Goal: Transaction & Acquisition: Obtain resource

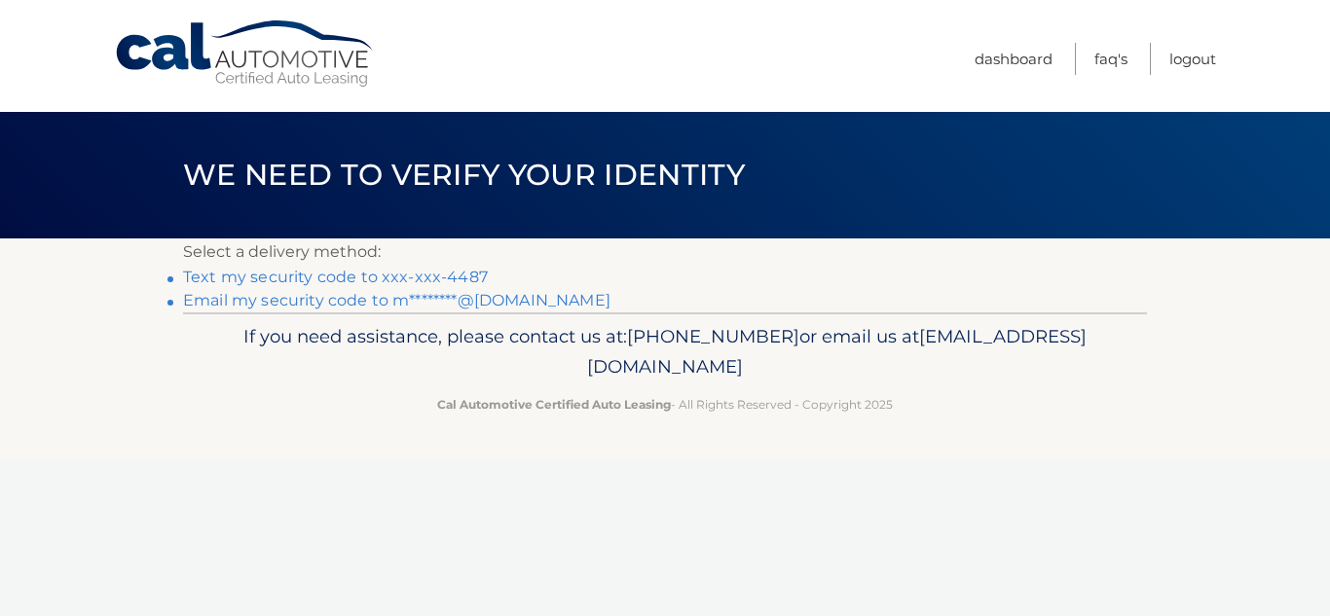
click at [357, 280] on link "Text my security code to xxx-xxx-4487" at bounding box center [335, 277] width 305 height 18
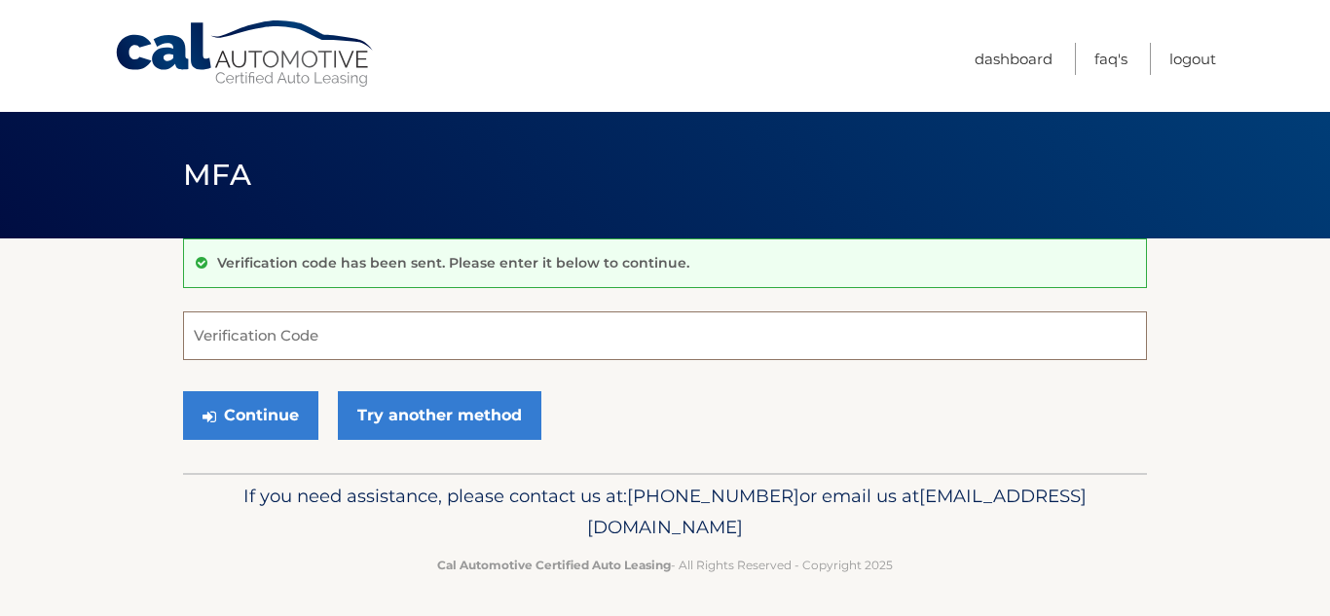
click at [351, 347] on input "Verification Code" at bounding box center [665, 336] width 964 height 49
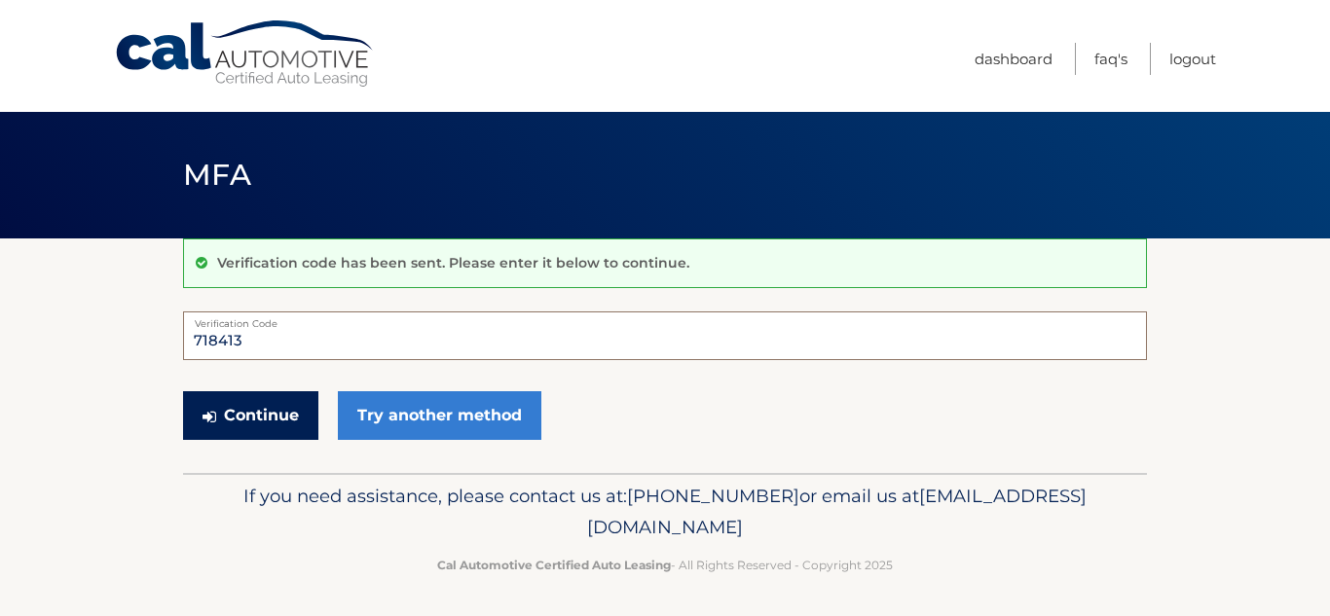
type input "718413"
click at [238, 412] on button "Continue" at bounding box center [250, 415] width 135 height 49
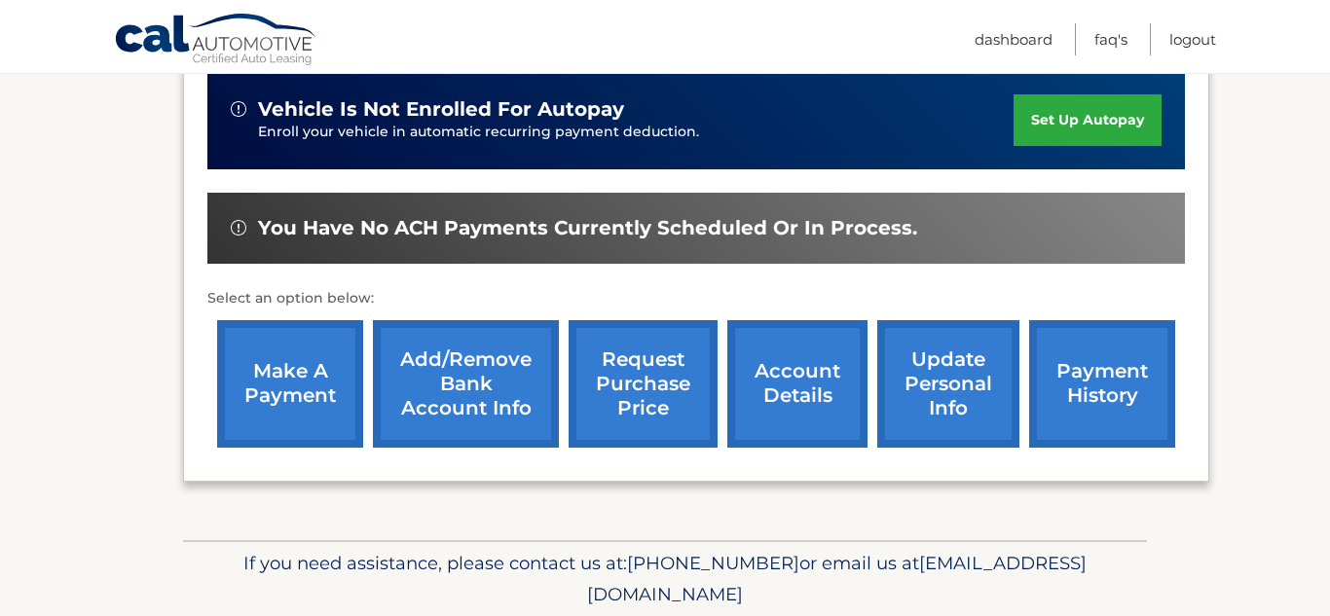
scroll to position [614, 0]
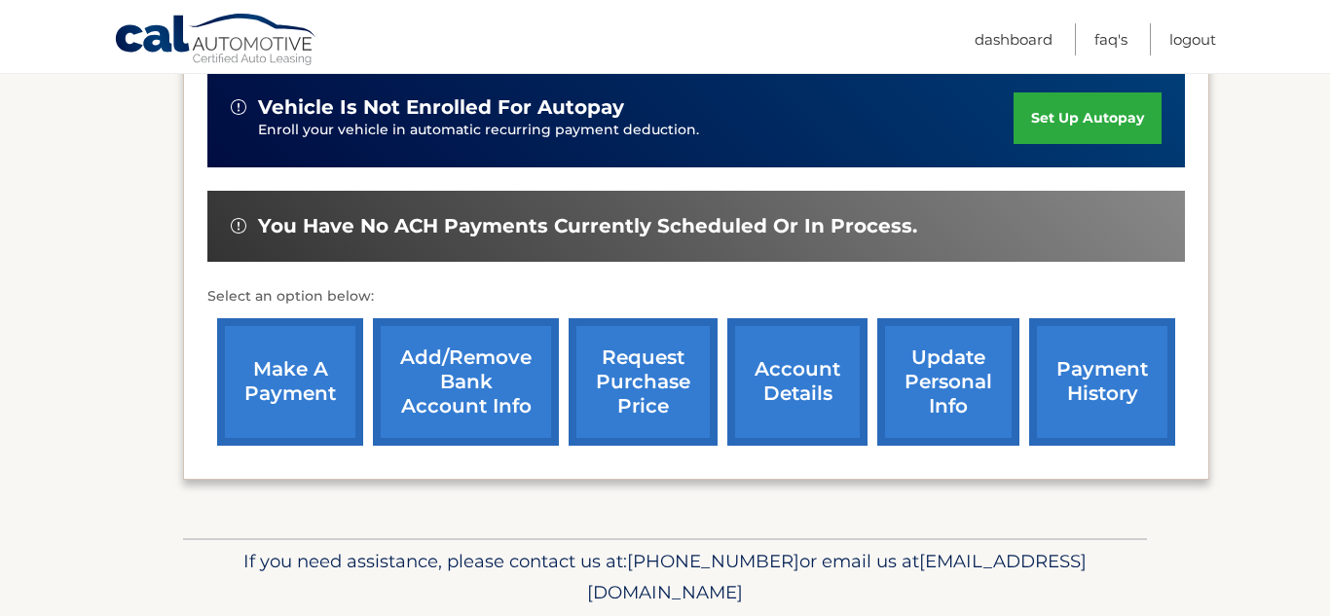
click at [600, 370] on link "request purchase price" at bounding box center [643, 382] width 149 height 128
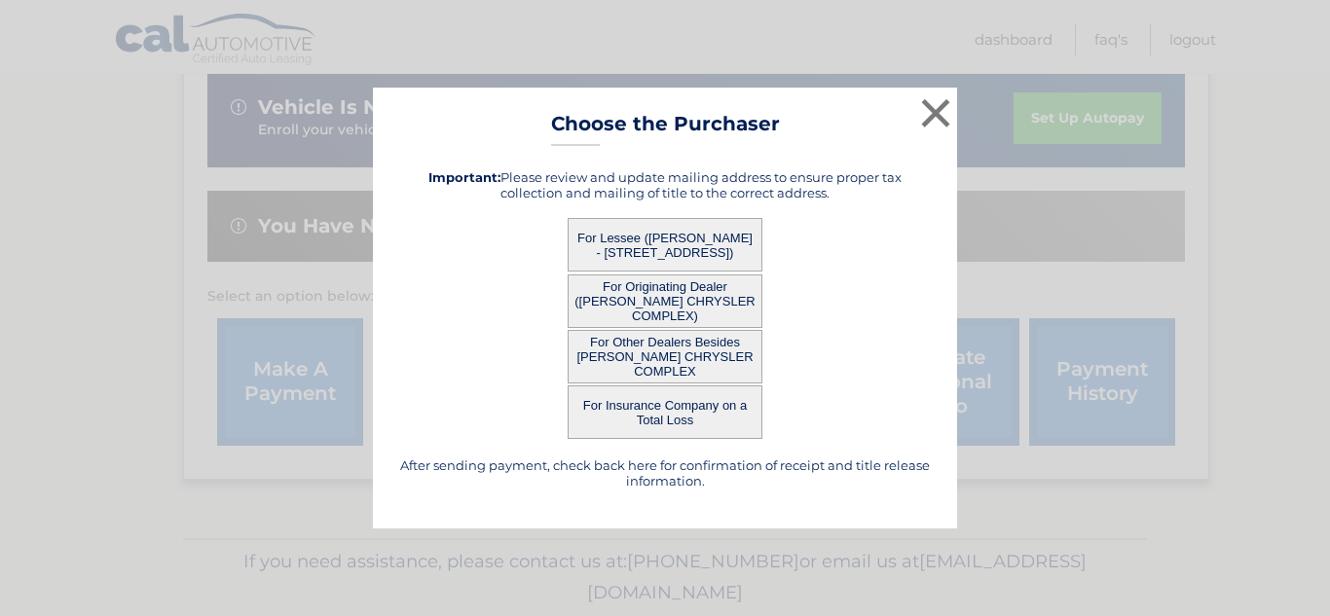
click at [649, 343] on button "For Other Dealers Besides [PERSON_NAME] CHRYSLER COMPLEX" at bounding box center [665, 357] width 195 height 54
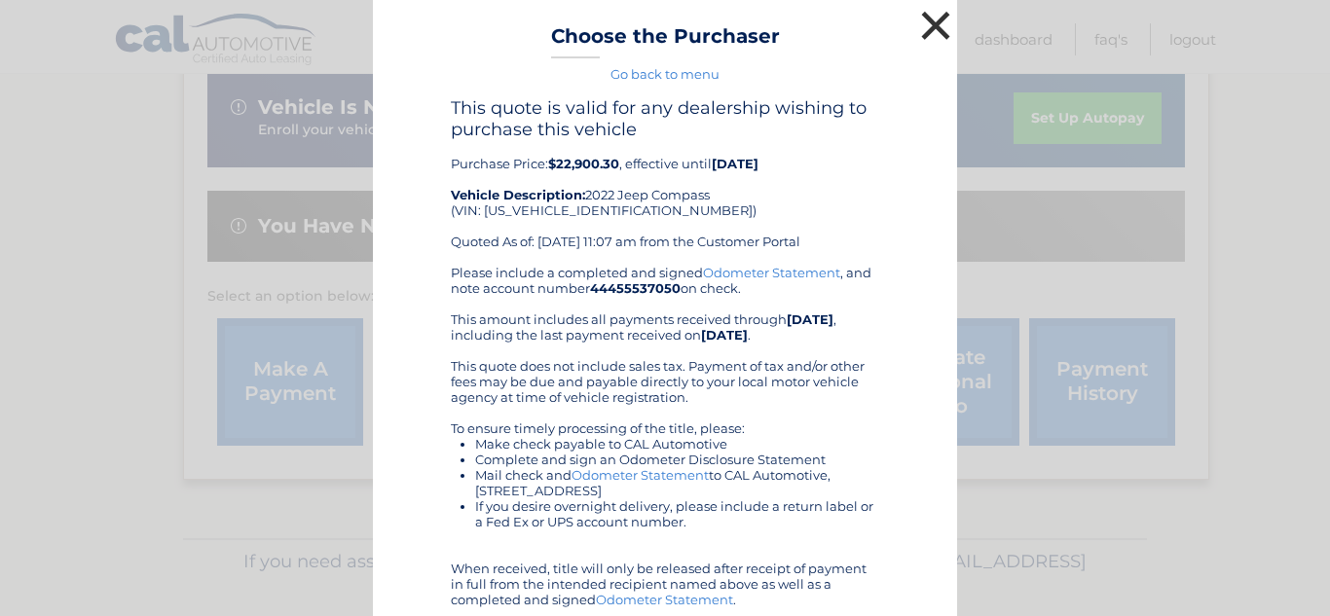
click at [934, 18] on button "×" at bounding box center [935, 25] width 39 height 39
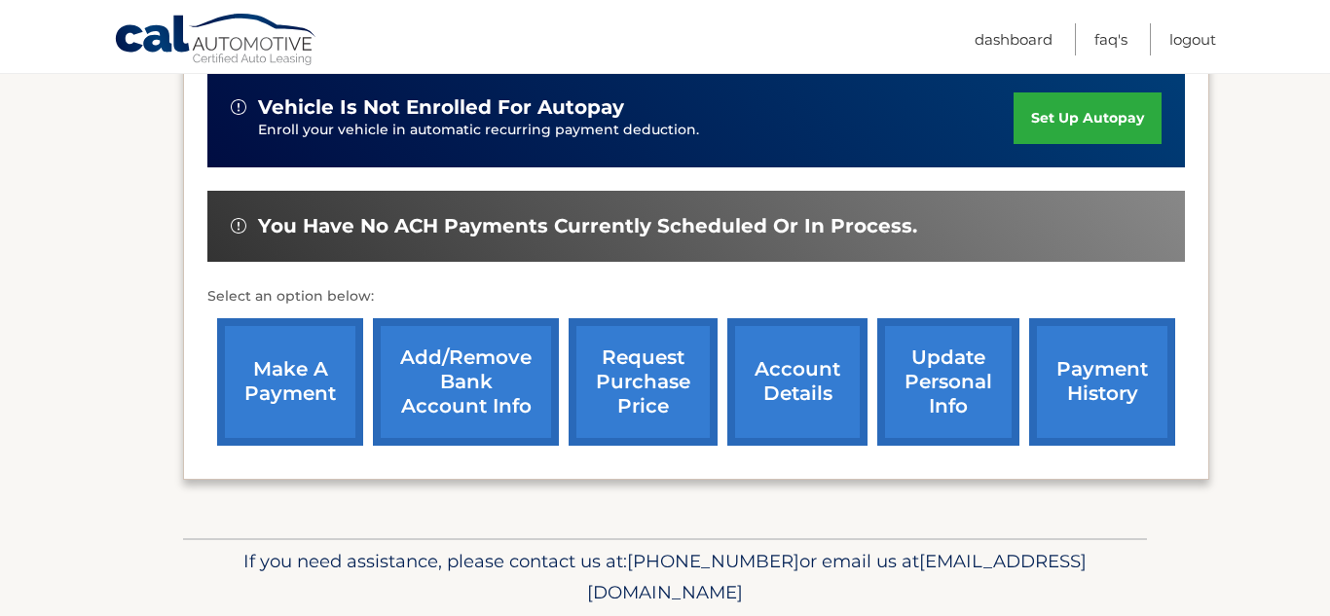
click at [604, 384] on link "request purchase price" at bounding box center [643, 382] width 149 height 128
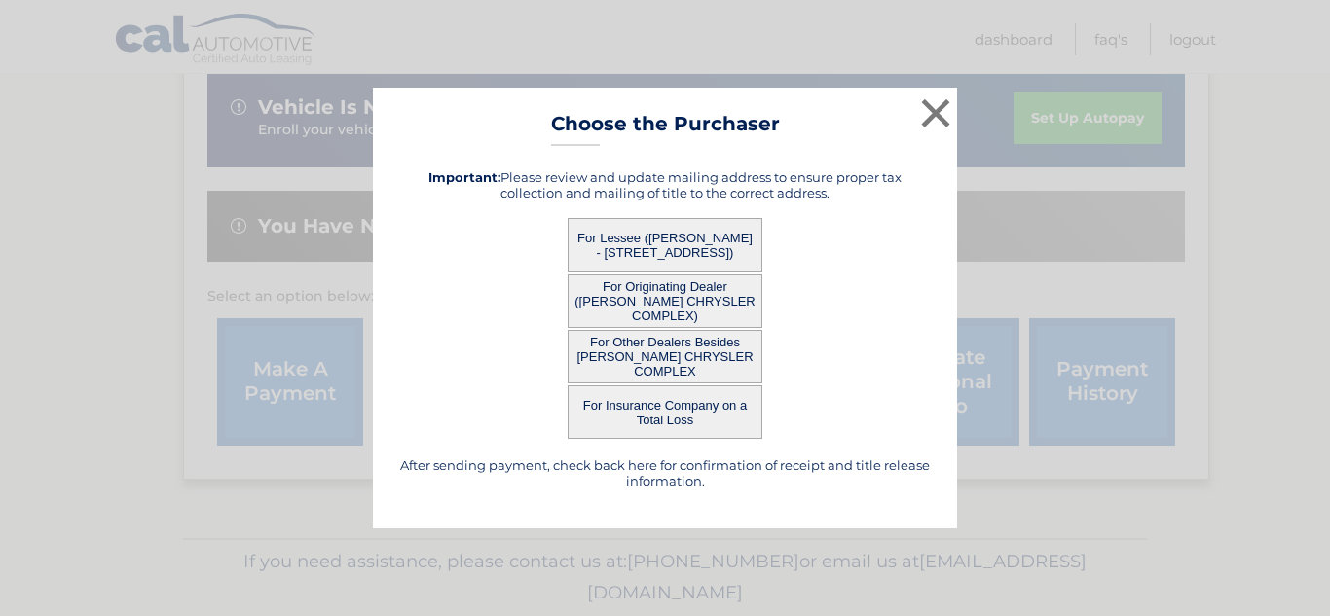
click at [654, 237] on button "For Lessee ([PERSON_NAME] - [STREET_ADDRESS])" at bounding box center [665, 245] width 195 height 54
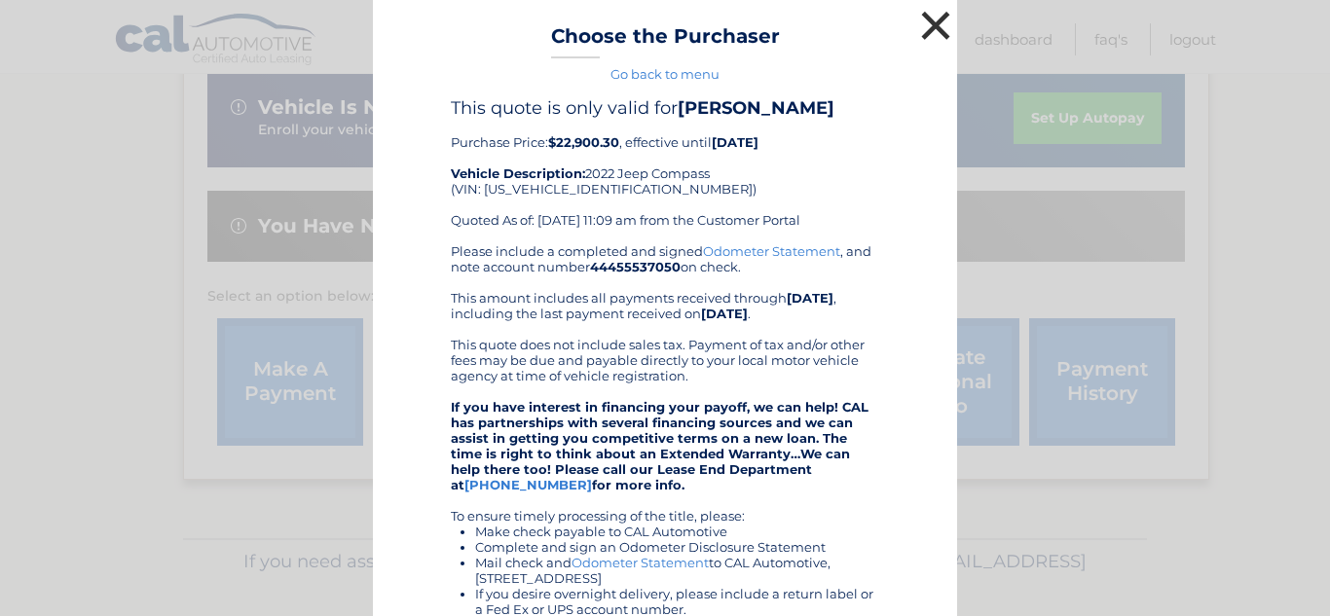
click at [933, 24] on button "×" at bounding box center [935, 25] width 39 height 39
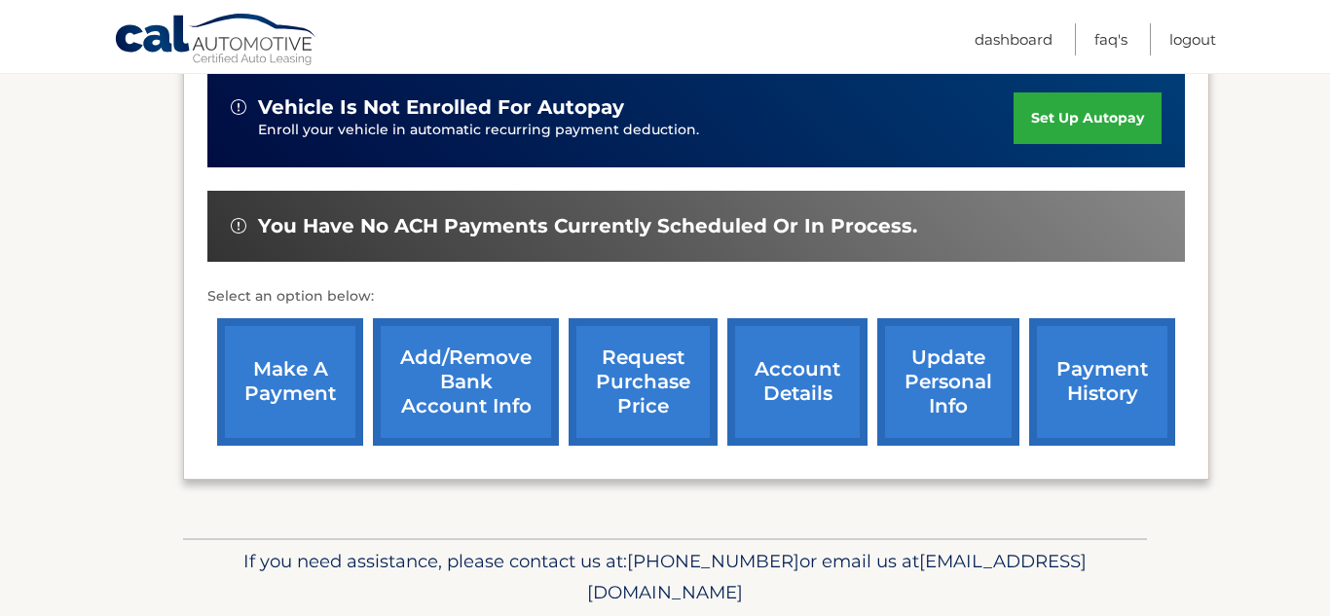
click at [627, 416] on link "request purchase price" at bounding box center [643, 382] width 149 height 128
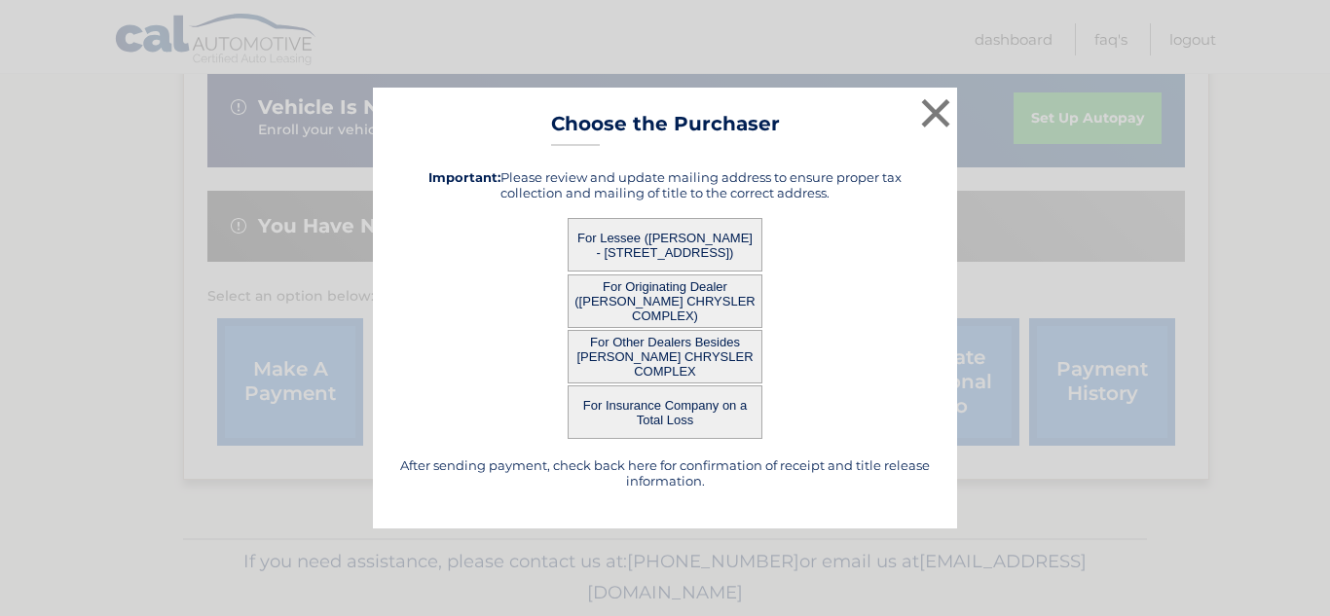
click at [666, 313] on button "For Originating Dealer ([PERSON_NAME] CHRYSLER COMPLEX)" at bounding box center [665, 302] width 195 height 54
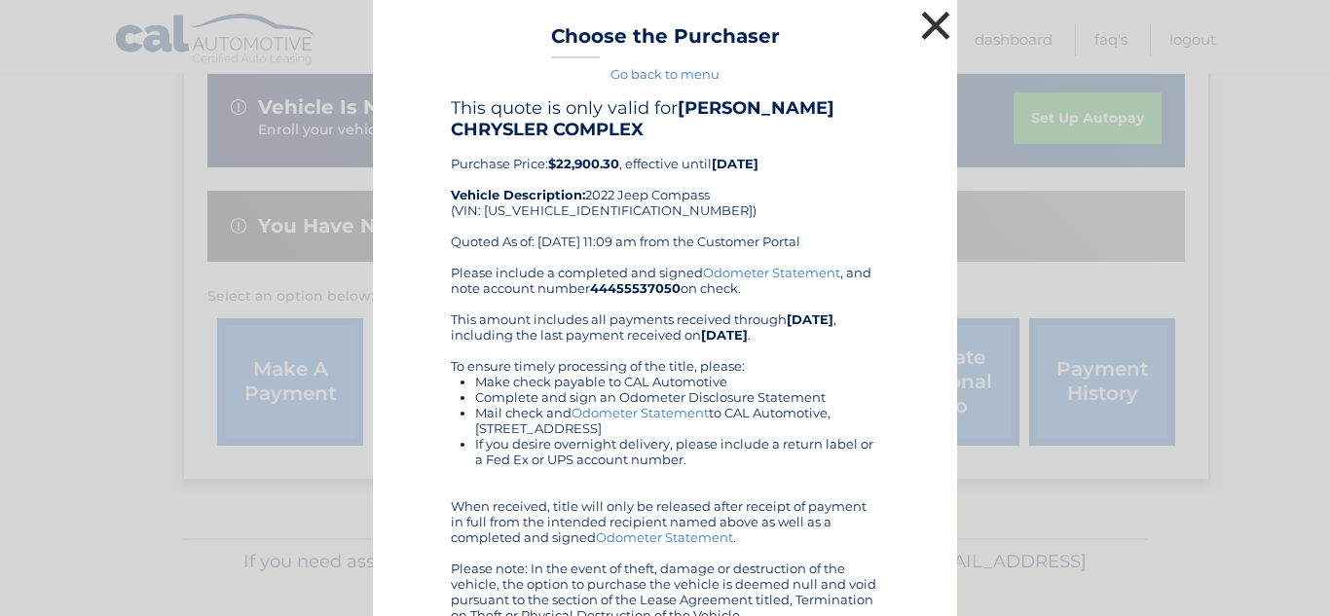
click at [924, 18] on button "×" at bounding box center [935, 25] width 39 height 39
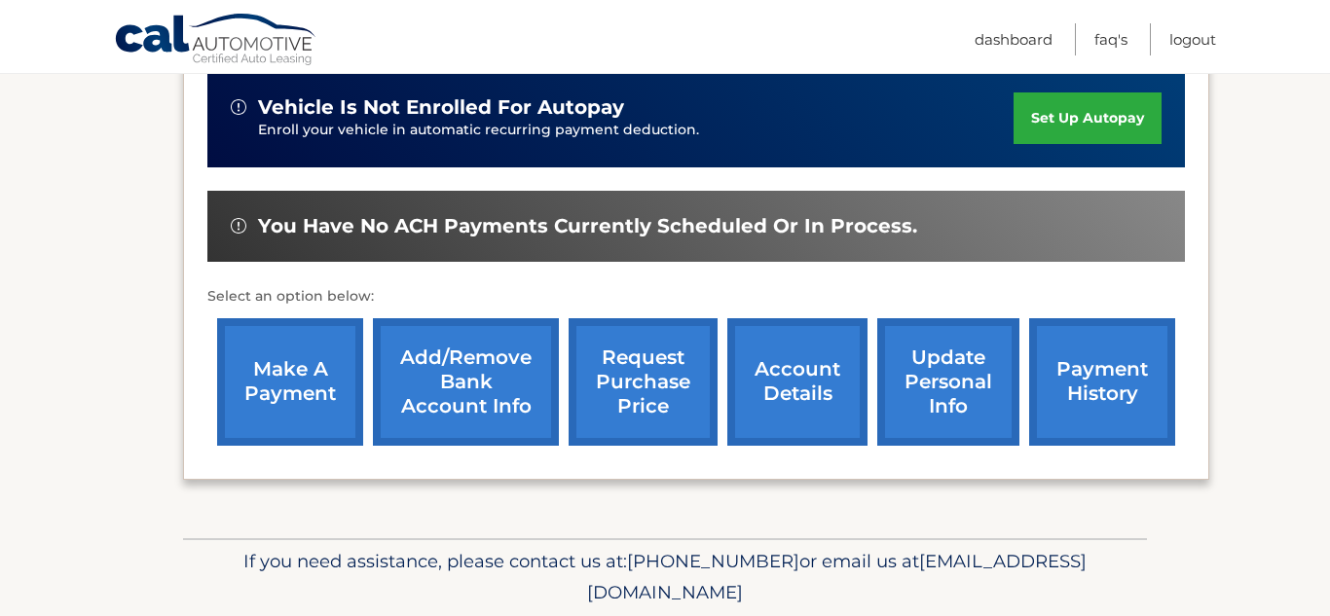
click at [674, 409] on link "request purchase price" at bounding box center [643, 382] width 149 height 128
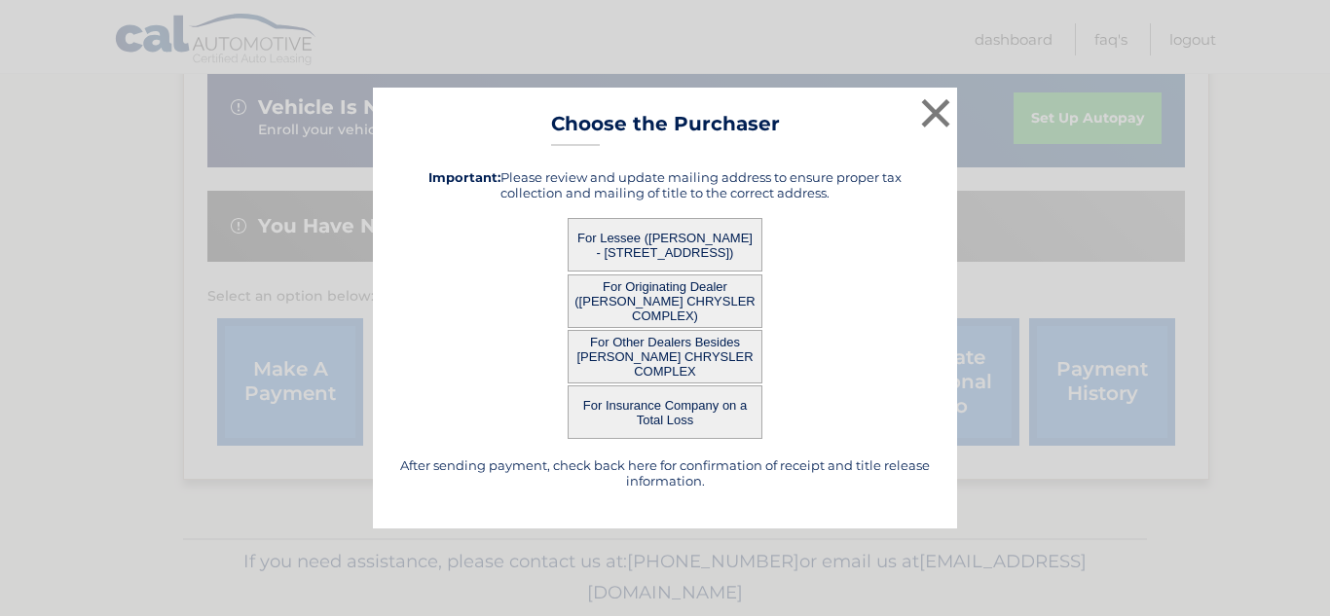
click at [703, 313] on button "For Originating Dealer ([PERSON_NAME] CHRYSLER COMPLEX)" at bounding box center [665, 302] width 195 height 54
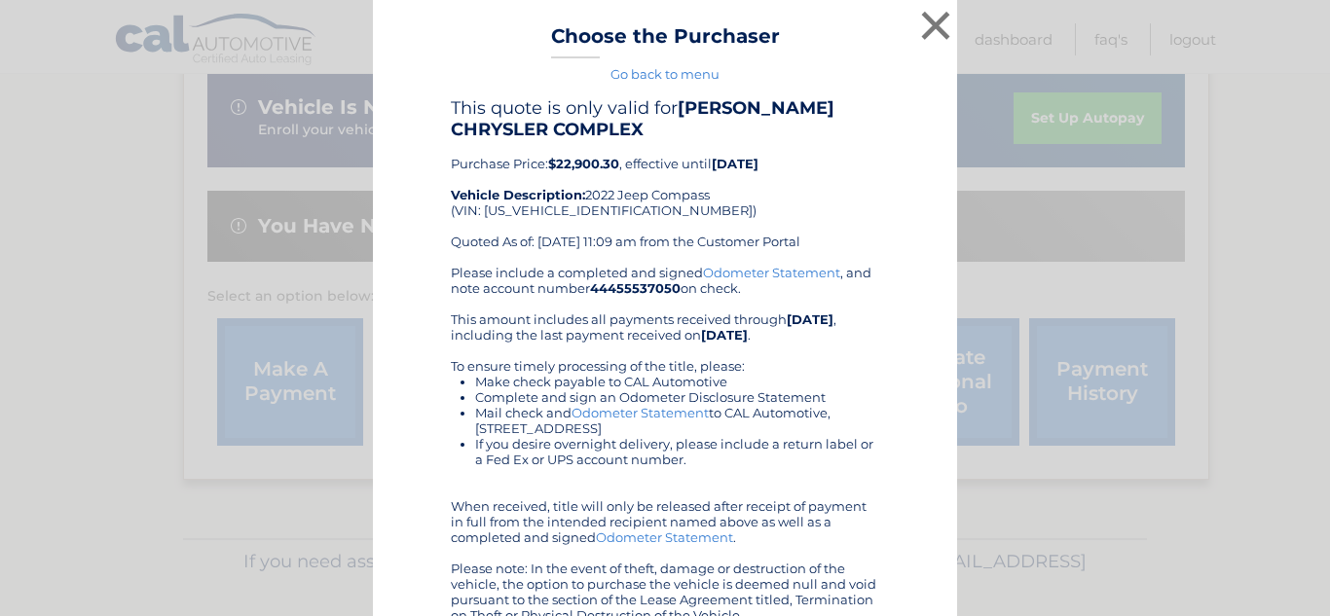
click at [703, 313] on div "Please include a completed and signed Odometer Statement , and note account num…" at bounding box center [665, 444] width 428 height 358
click at [924, 25] on button "×" at bounding box center [935, 25] width 39 height 39
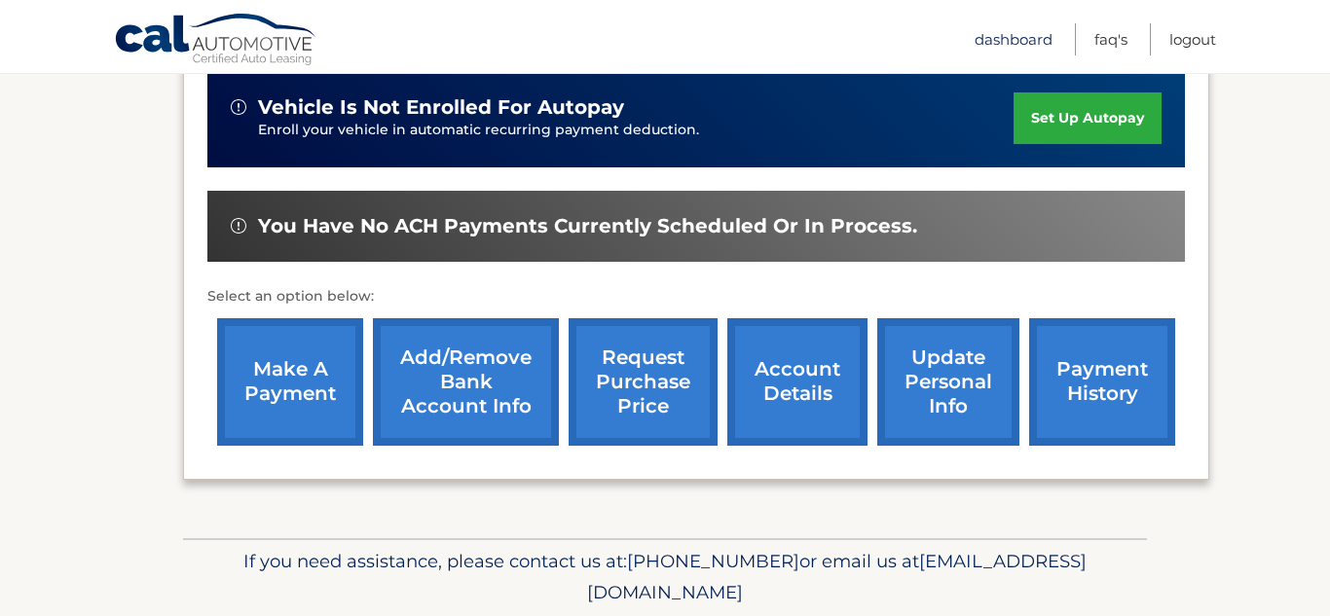
click at [1005, 44] on link "Dashboard" at bounding box center [1014, 39] width 78 height 32
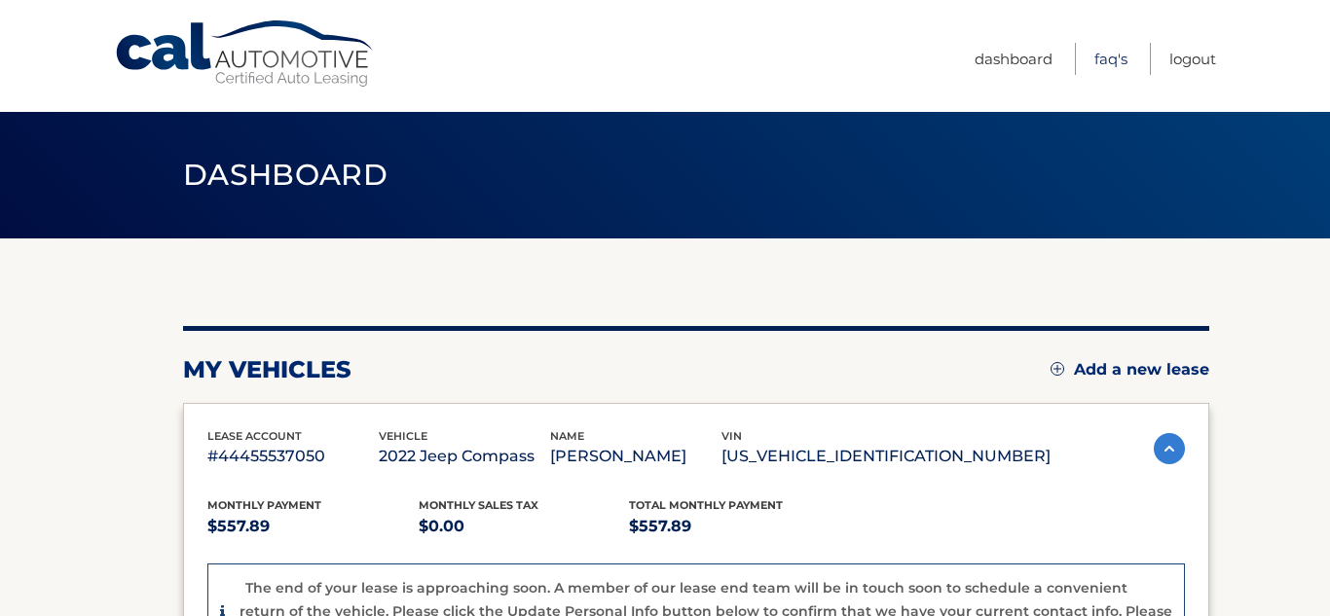
click at [1114, 60] on link "FAQ's" at bounding box center [1110, 59] width 33 height 32
